Goal: Answer question/provide support

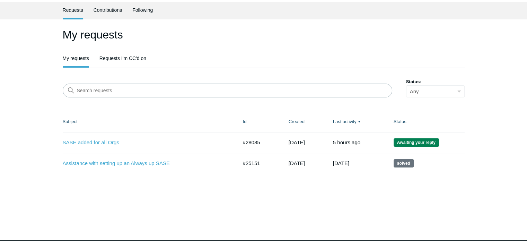
scroll to position [35, 0]
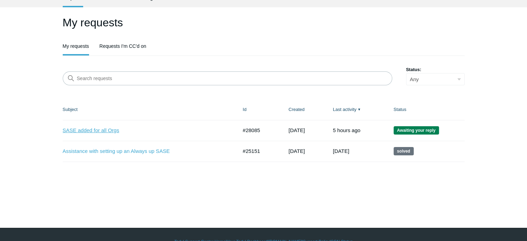
click at [97, 132] on link "SASE added for all Orgs" at bounding box center [145, 130] width 164 height 8
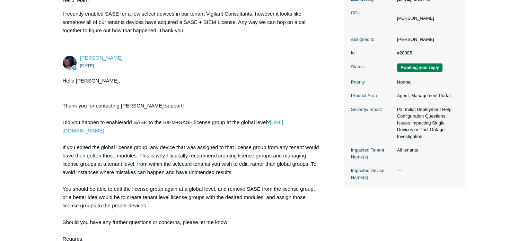
scroll to position [173, 0]
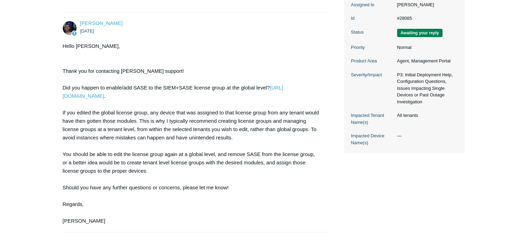
click at [68, 23] on img at bounding box center [70, 28] width 14 height 14
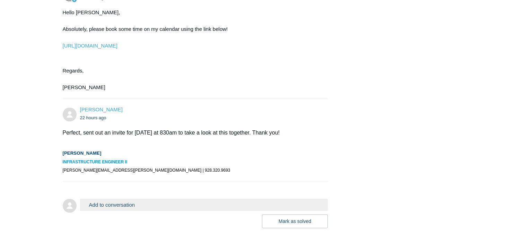
scroll to position [625, 0]
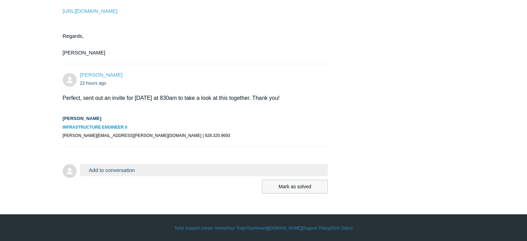
click at [302, 188] on button "Mark as solved" at bounding box center [295, 186] width 66 height 14
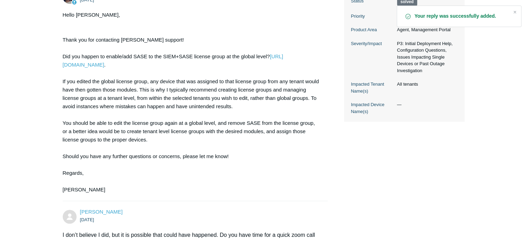
scroll to position [161, 0]
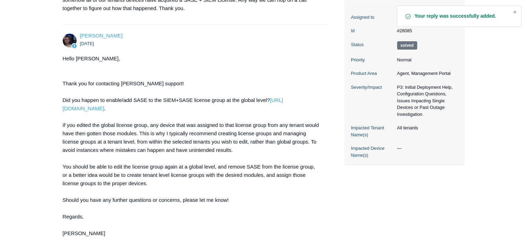
drag, startPoint x: 515, startPoint y: 12, endPoint x: 479, endPoint y: 25, distance: 38.1
click at [515, 12] on div "Close" at bounding box center [515, 12] width 10 height 10
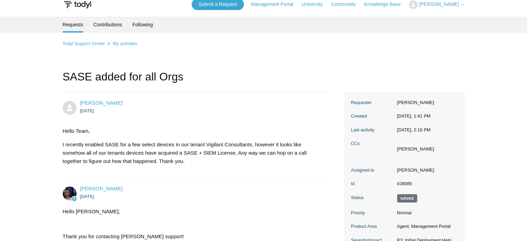
scroll to position [0, 0]
